Goal: Information Seeking & Learning: Learn about a topic

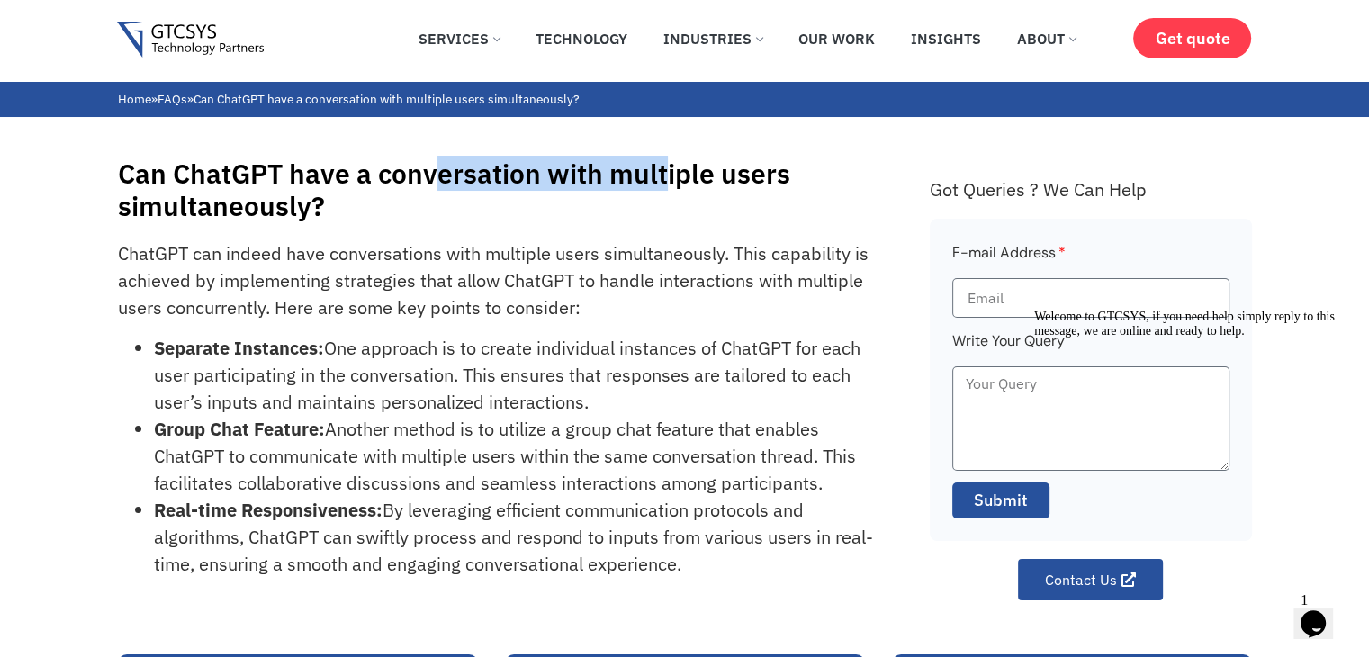
drag, startPoint x: 439, startPoint y: 178, endPoint x: 669, endPoint y: 174, distance: 230.4
click at [669, 174] on h1 "Can ChatGPT have a conversation with multiple users simultaneously?" at bounding box center [515, 189] width 794 height 65
click at [527, 175] on h1 "Can ChatGPT have a conversation with multiple users simultaneously?" at bounding box center [515, 189] width 794 height 65
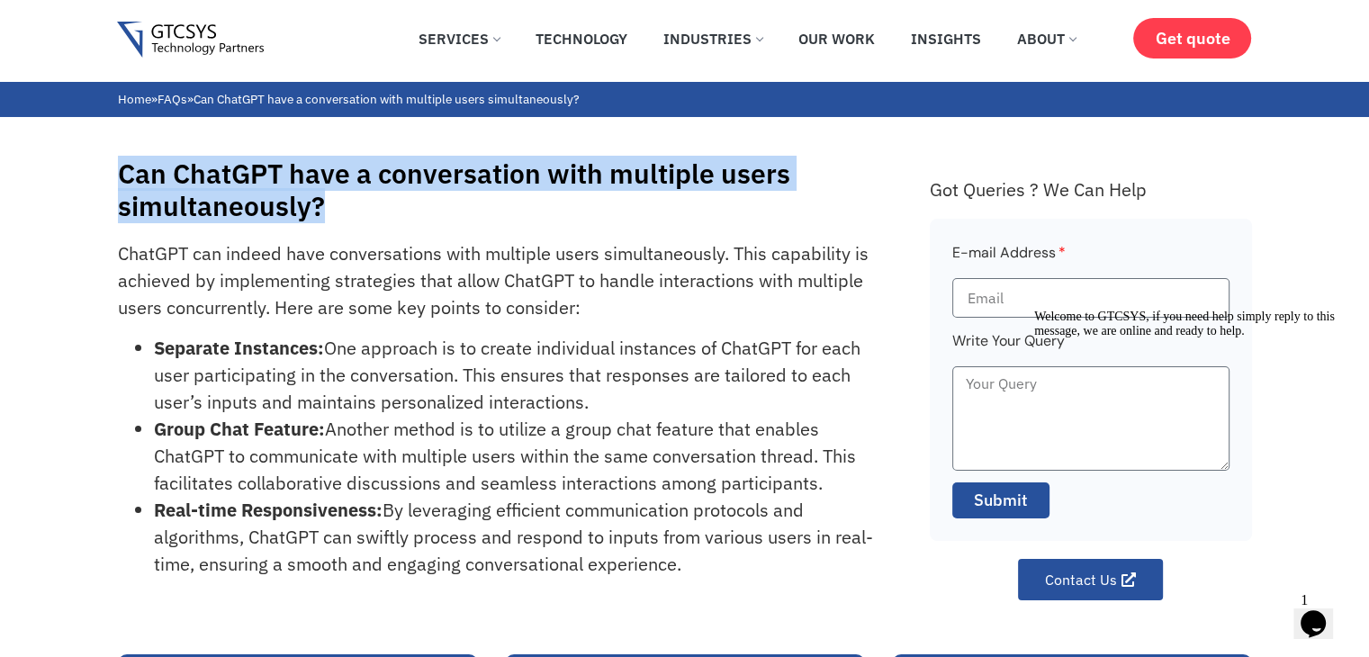
drag, startPoint x: 319, startPoint y: 220, endPoint x: 94, endPoint y: 176, distance: 229.2
click at [94, 176] on div "Can ChatGPT have a conversation with multiple users simultaneously? ChatGPT can…" at bounding box center [684, 358] width 1369 height 482
click at [173, 177] on h1 "Can ChatGPT have a conversation with multiple users simultaneously?" at bounding box center [515, 189] width 794 height 65
drag, startPoint x: 102, startPoint y: 173, endPoint x: 338, endPoint y: 221, distance: 241.6
click at [338, 221] on div "Can ChatGPT have a conversation with multiple users simultaneously? ChatGPT can…" at bounding box center [684, 358] width 1369 height 482
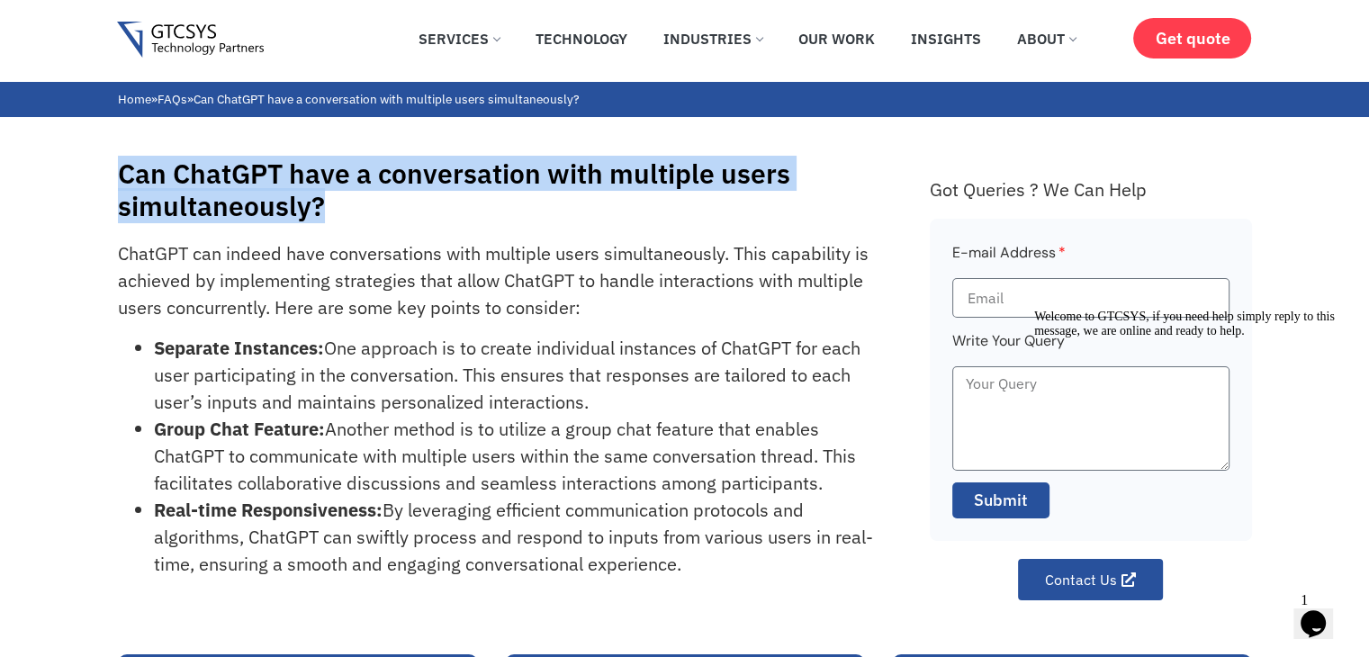
click at [292, 202] on h1 "Can ChatGPT have a conversation with multiple users simultaneously?" at bounding box center [515, 189] width 794 height 65
drag, startPoint x: 378, startPoint y: 211, endPoint x: 116, endPoint y: 166, distance: 265.7
click at [116, 166] on div "Can ChatGPT have a conversation with multiple users simultaneously? ChatGPT can…" at bounding box center [684, 358] width 1369 height 482
click at [245, 175] on h1 "Can ChatGPT have a conversation with multiple users simultaneously?" at bounding box center [515, 189] width 794 height 65
drag, startPoint x: 323, startPoint y: 210, endPoint x: 129, endPoint y: 171, distance: 198.2
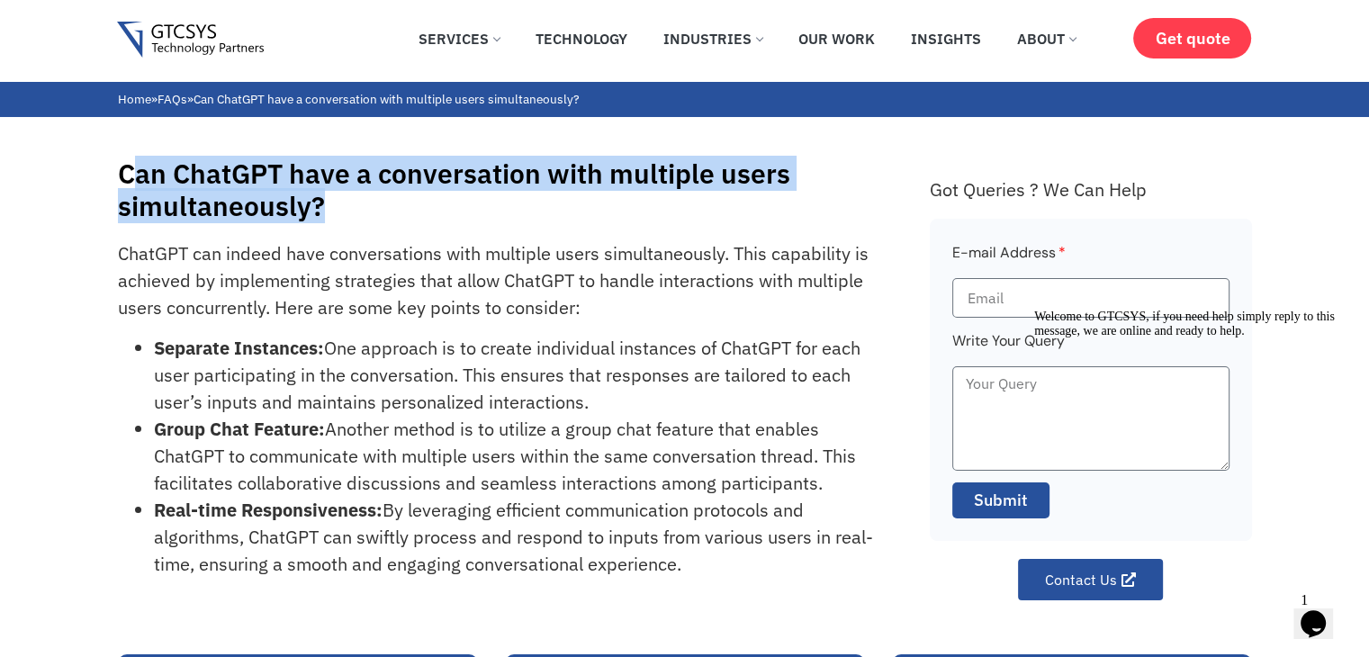
click at [129, 171] on h1 "Can ChatGPT have a conversation with multiple users simultaneously?" at bounding box center [515, 189] width 794 height 65
click at [130, 171] on h1 "Can ChatGPT have a conversation with multiple users simultaneously?" at bounding box center [515, 189] width 794 height 65
drag, startPoint x: 113, startPoint y: 171, endPoint x: 385, endPoint y: 221, distance: 276.4
click at [385, 221] on div "Can ChatGPT have a conversation with multiple users simultaneously? ChatGPT can…" at bounding box center [684, 358] width 1369 height 482
click at [310, 206] on h1 "Can ChatGPT have a conversation with multiple users simultaneously?" at bounding box center [515, 189] width 794 height 65
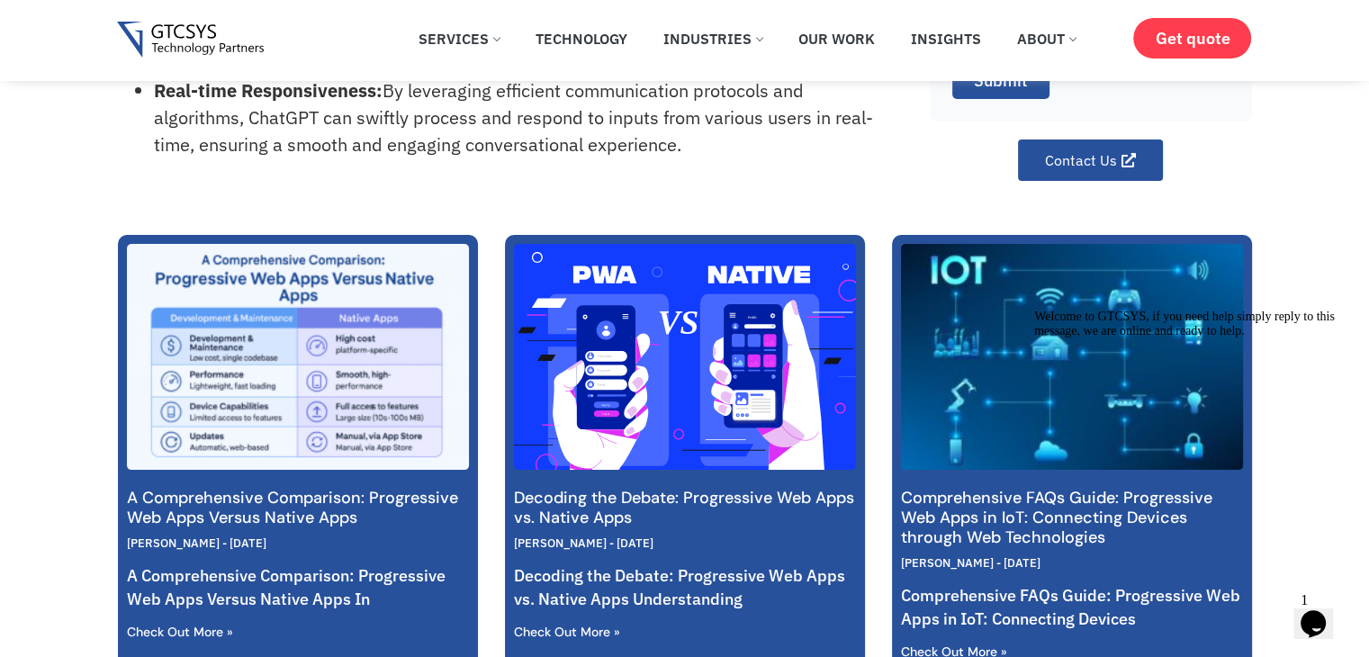
scroll to position [450, 0]
